Goal: Find specific page/section: Find specific page/section

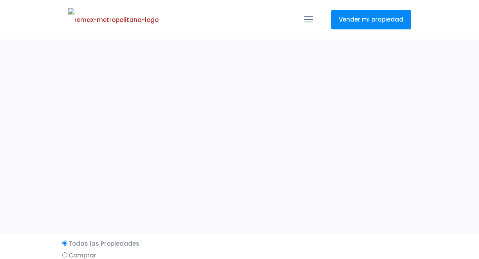
select select
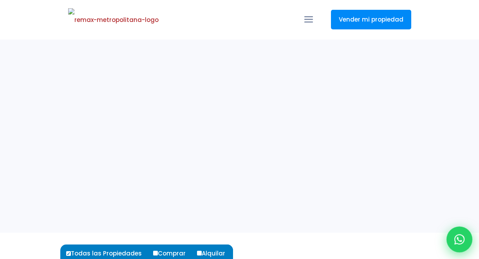
click at [459, 236] on icon at bounding box center [459, 239] width 10 height 10
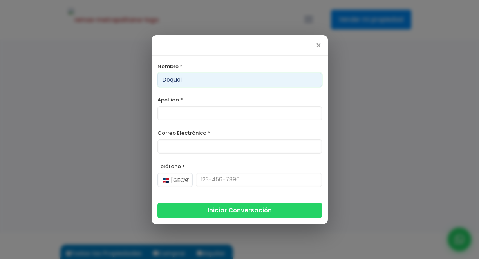
type input "Doquein"
